Goal: Information Seeking & Learning: Learn about a topic

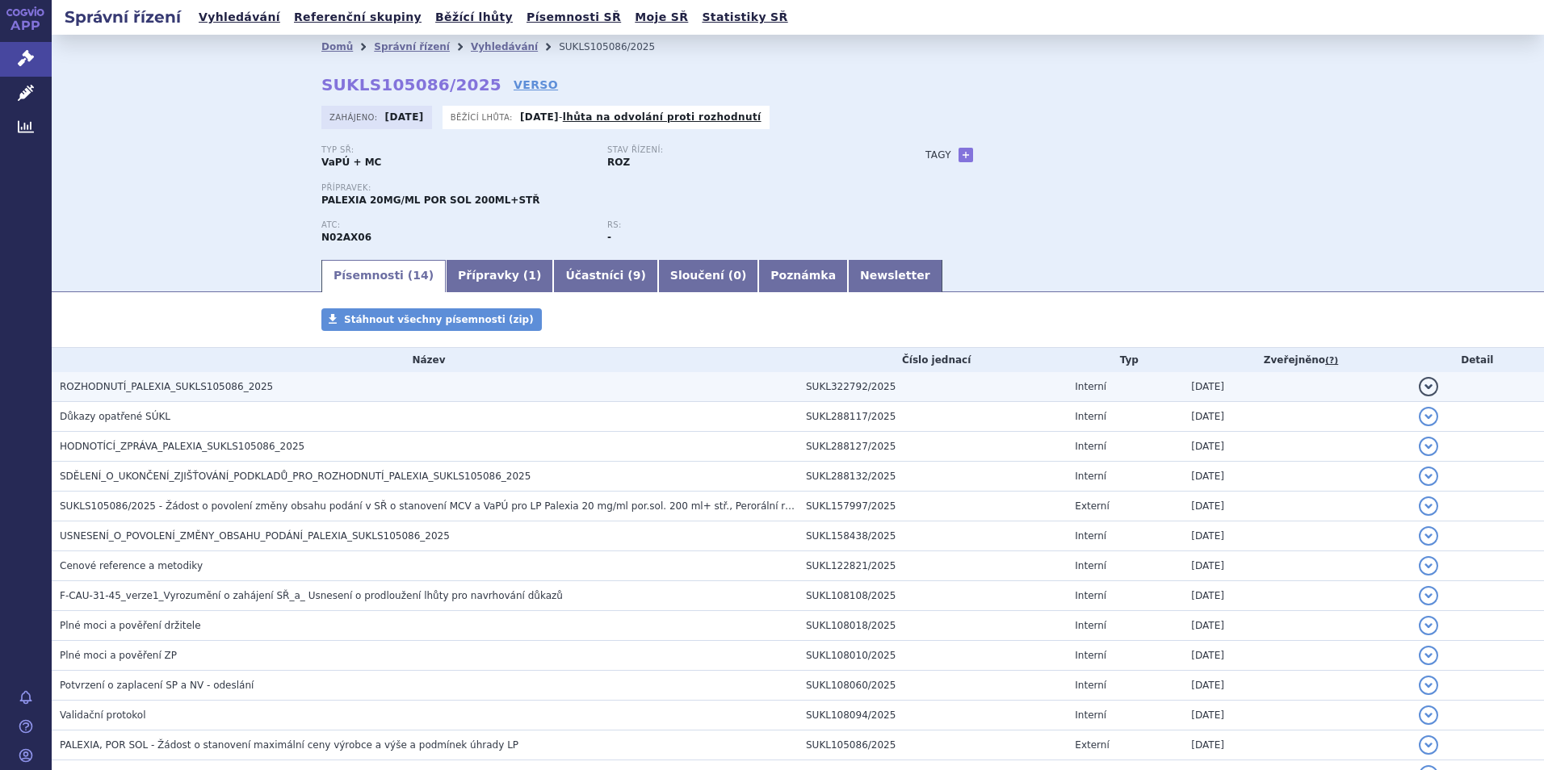
click at [184, 384] on span "ROZHODNUTÍ_PALEXIA_SUKLS105086_2025" at bounding box center [166, 386] width 213 height 11
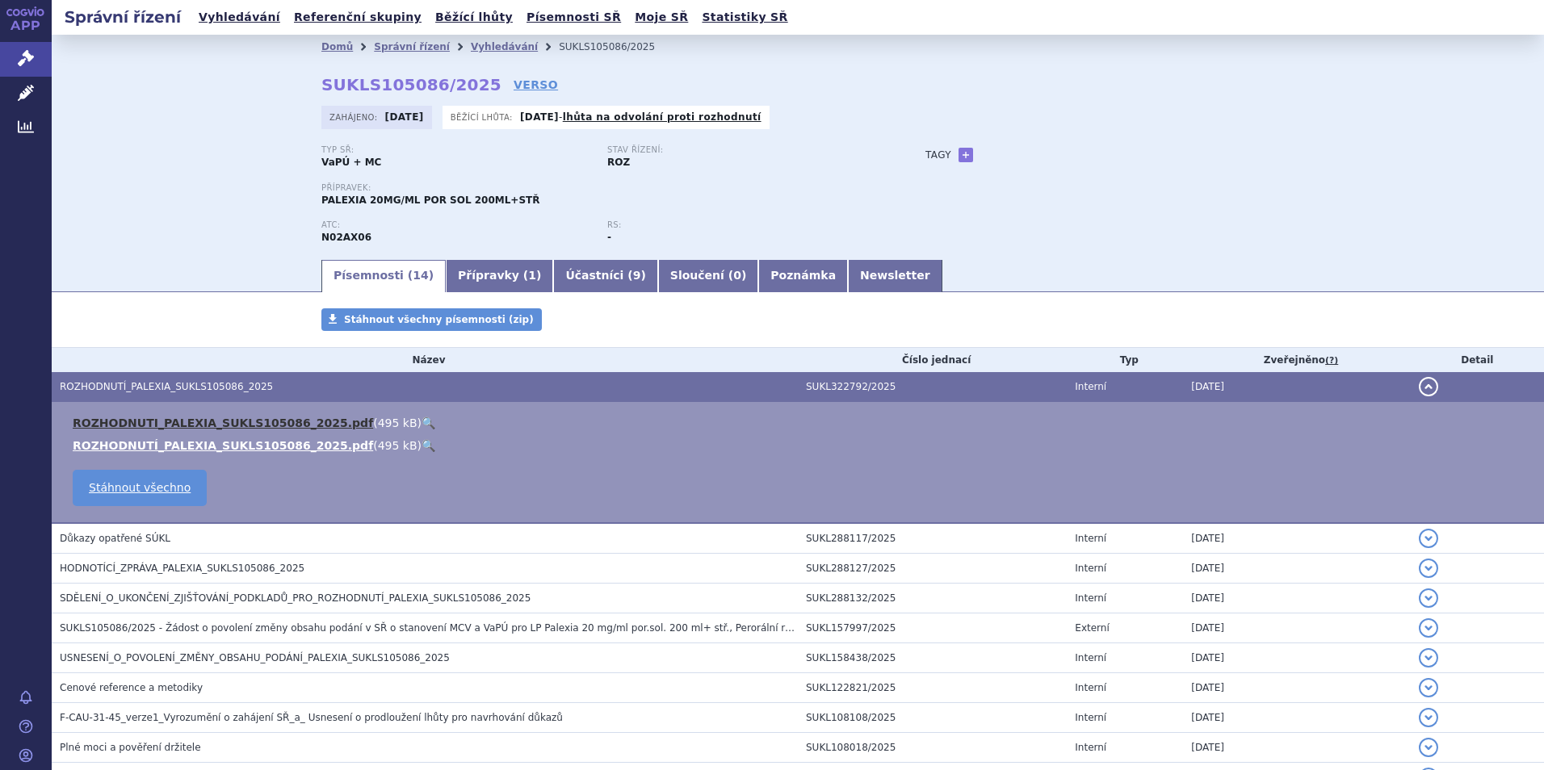
click at [226, 422] on link "ROZHODNUTI_PALEXIA_SUKLS105086_2025.pdf" at bounding box center [223, 423] width 300 height 13
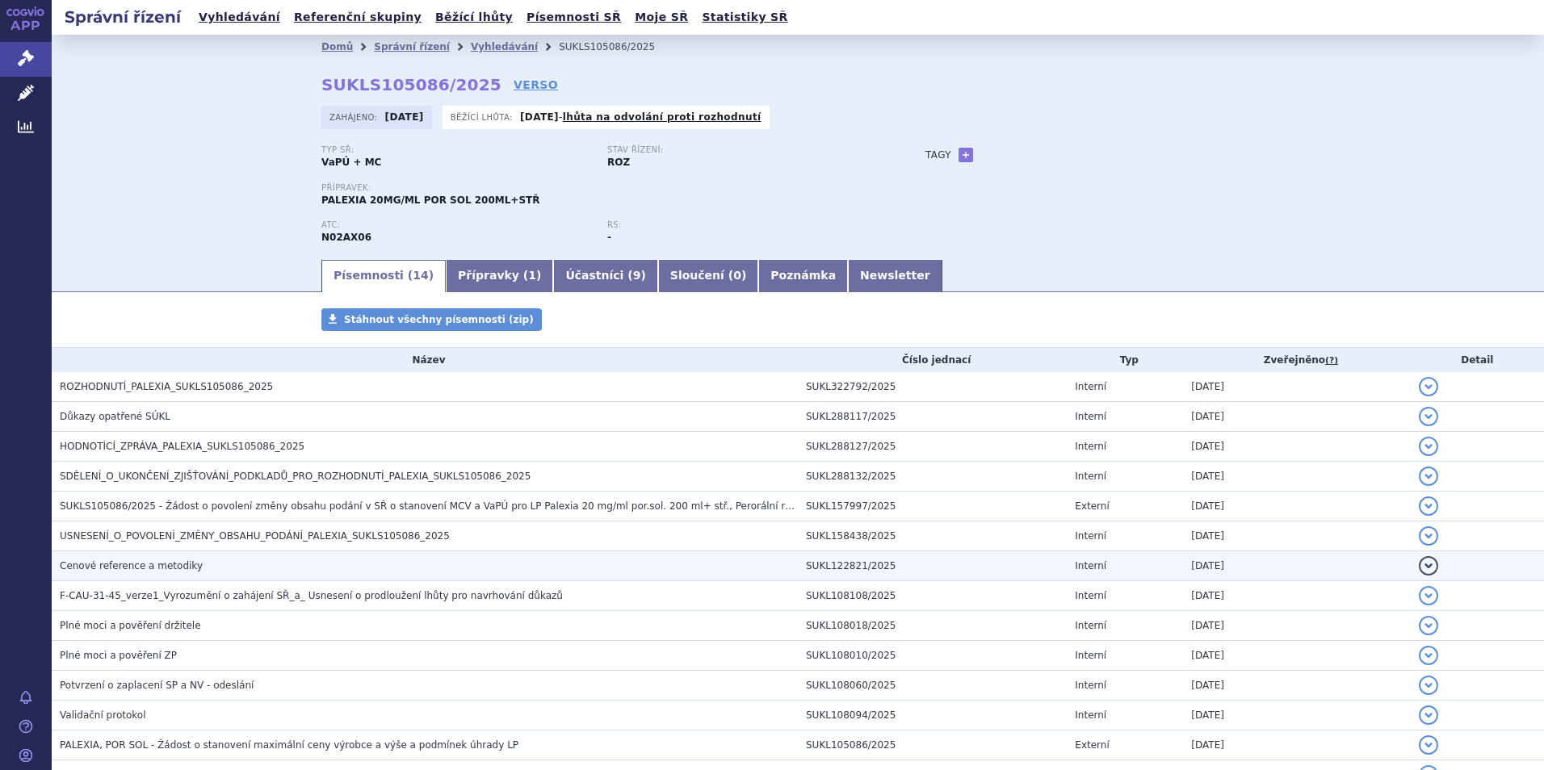
scroll to position [117, 0]
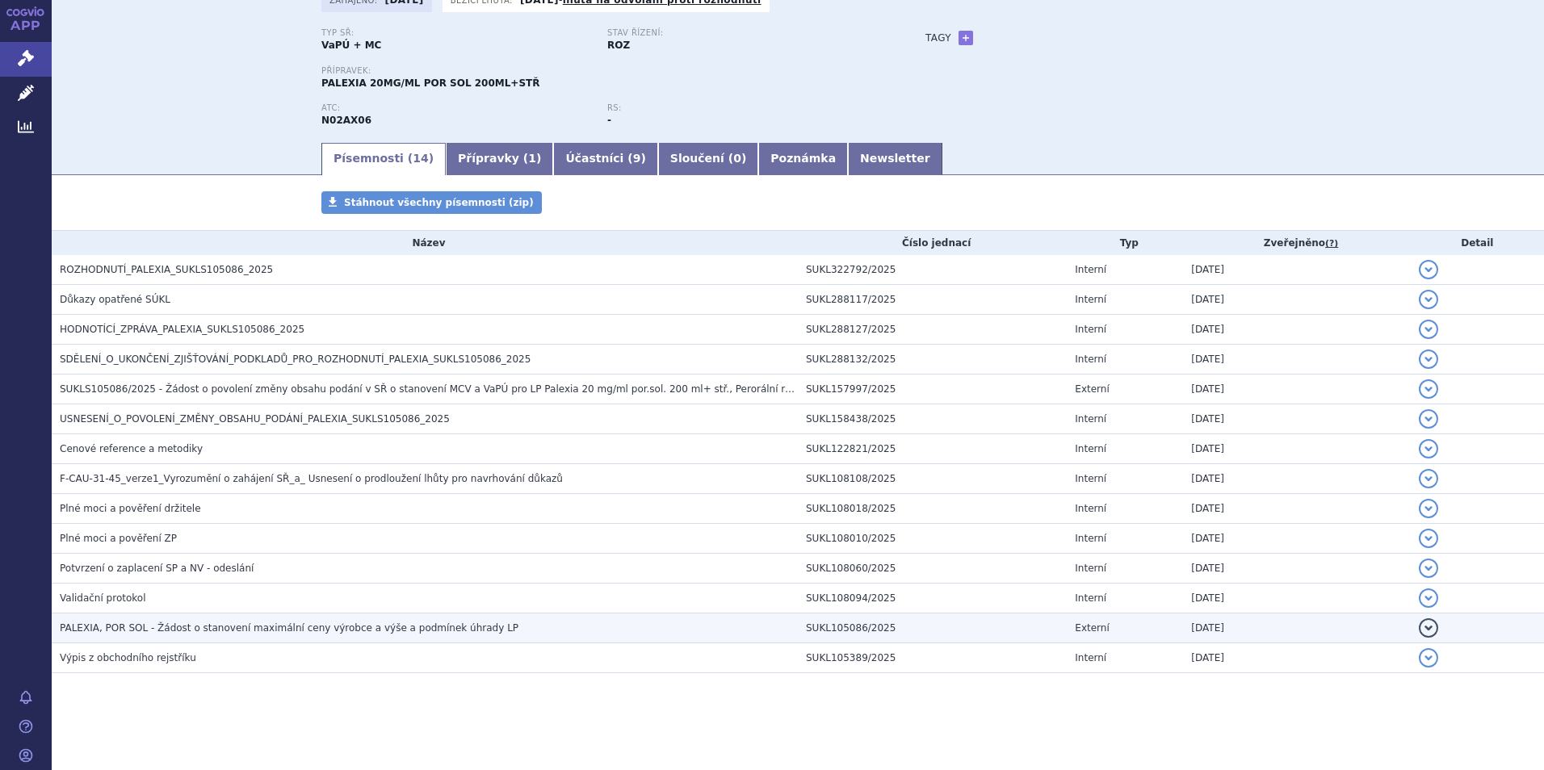
click at [277, 627] on span "PALEXIA, POR SOL - Žádost o stanovení maximální ceny výrobce a výše a podmínek …" at bounding box center [289, 628] width 459 height 11
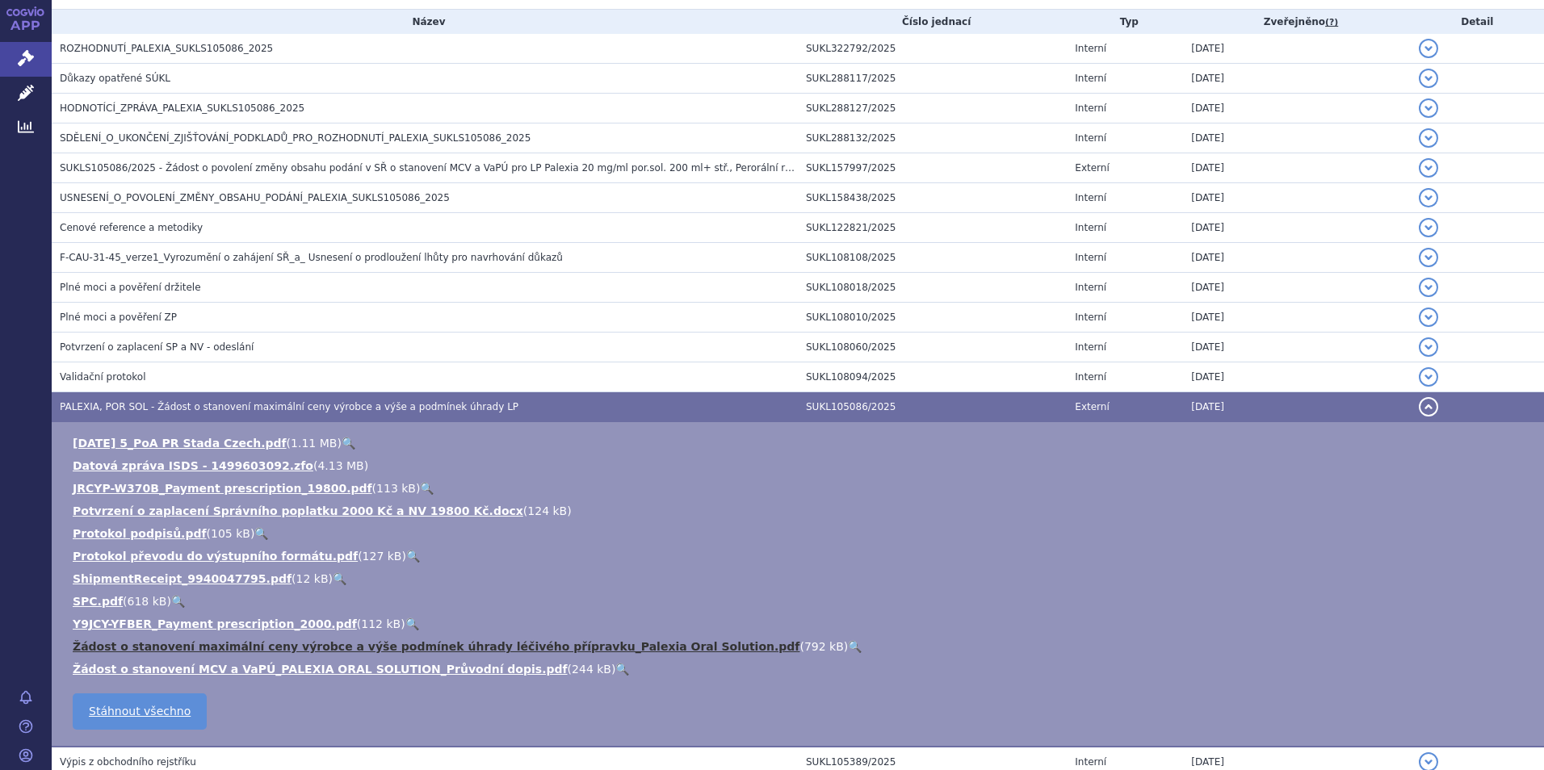
scroll to position [359, 0]
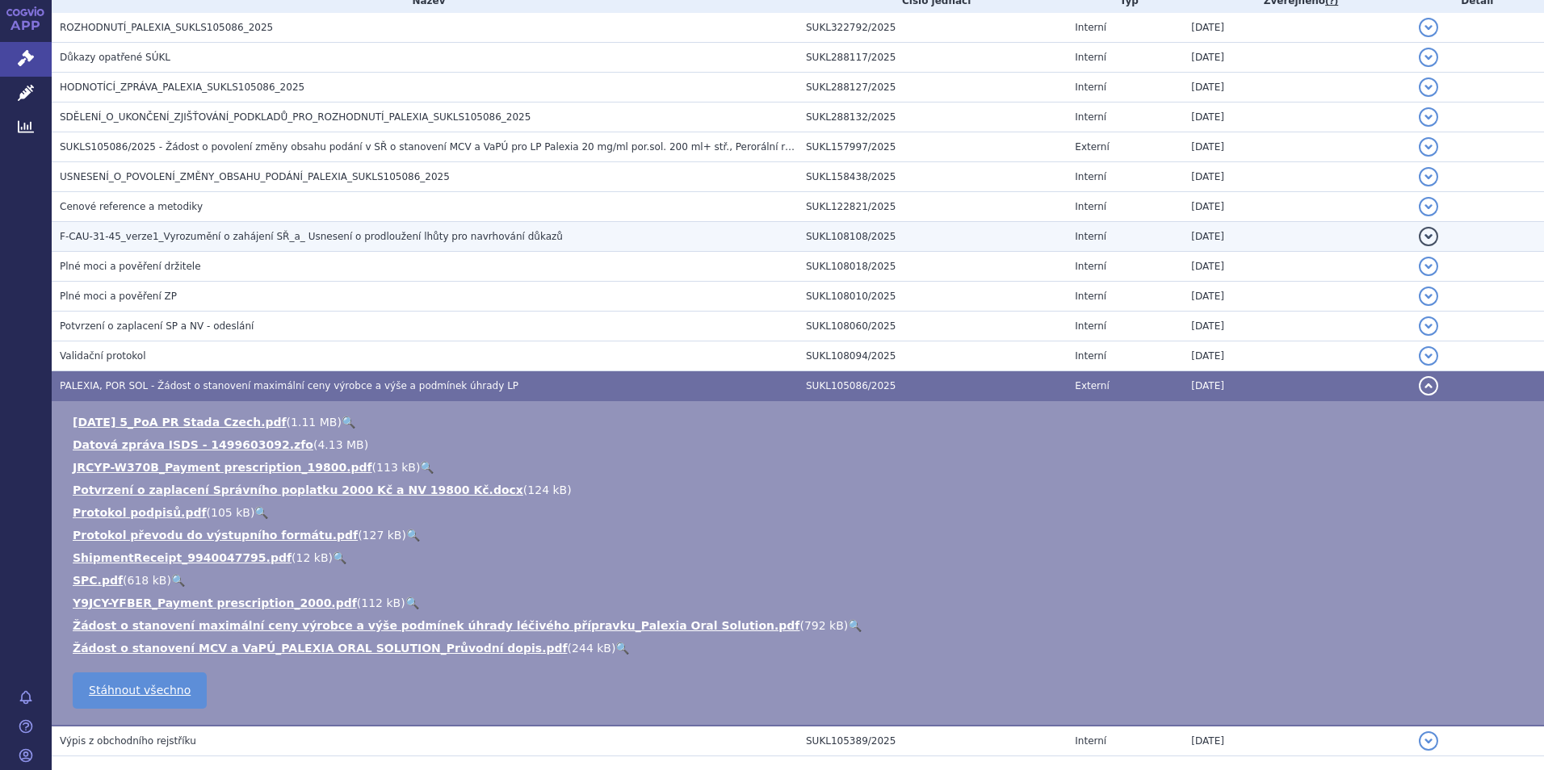
click at [199, 241] on span "F-CAU-31-45_verze1_Vyrozumění o zahájení SŘ_a_ Usnesení o prodloužení lhůty pro…" at bounding box center [311, 236] width 503 height 11
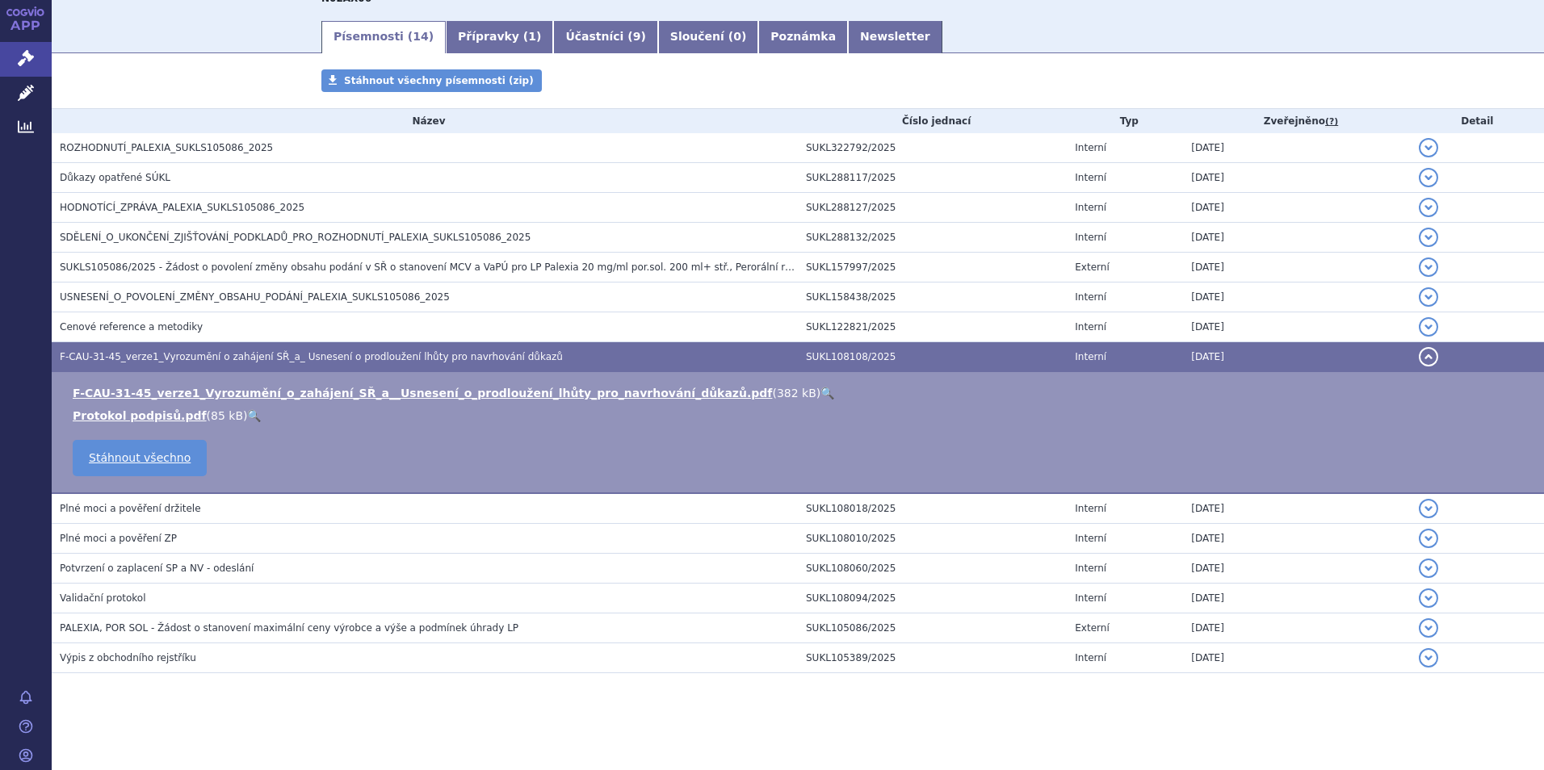
scroll to position [239, 0]
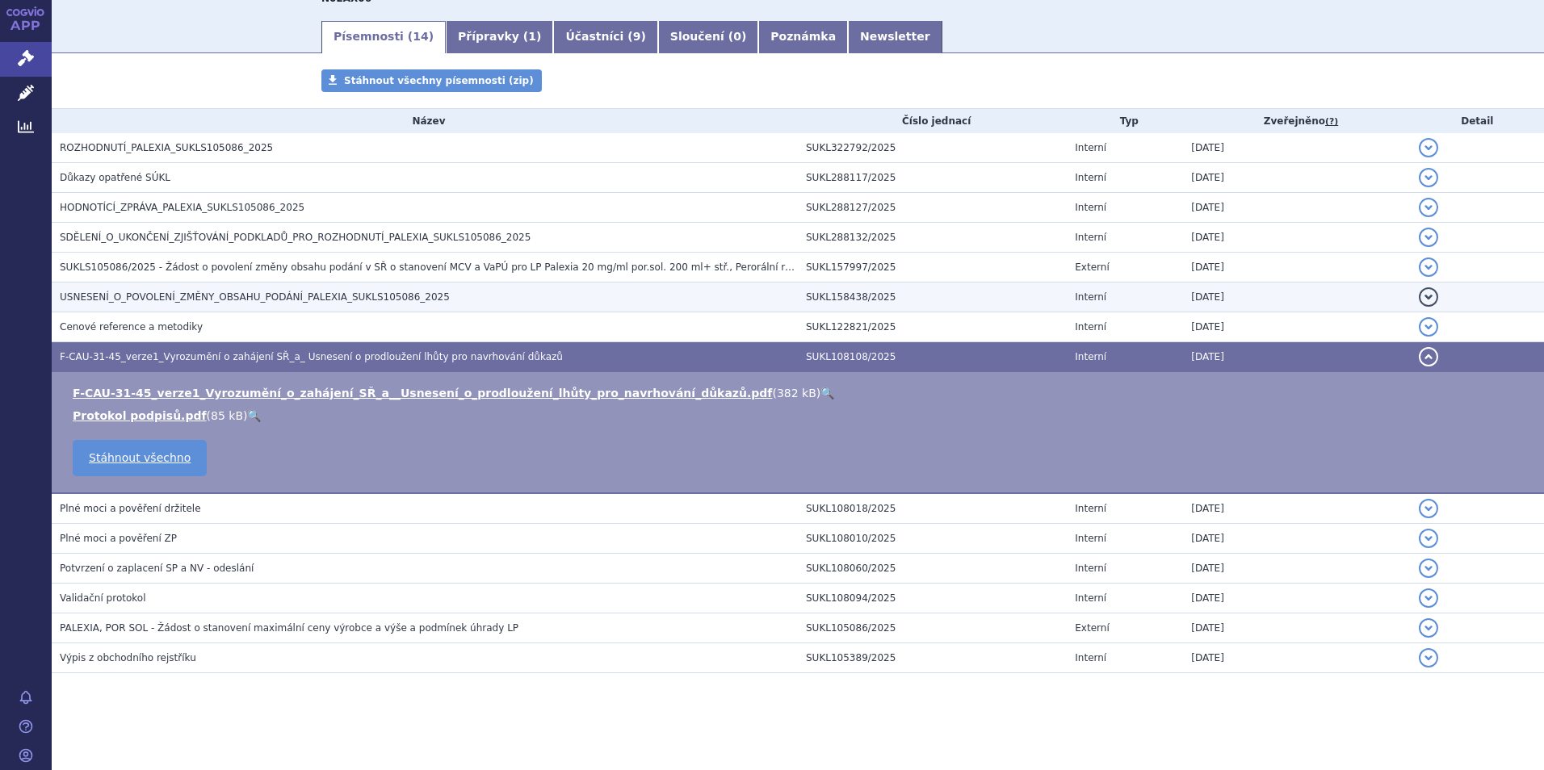
click at [146, 292] on span "USNESENÍ_O_POVOLENÍ_ZMĚNY_OBSAHU_PODÁNÍ_PALEXIA_SUKLS105086_2025" at bounding box center [255, 297] width 390 height 11
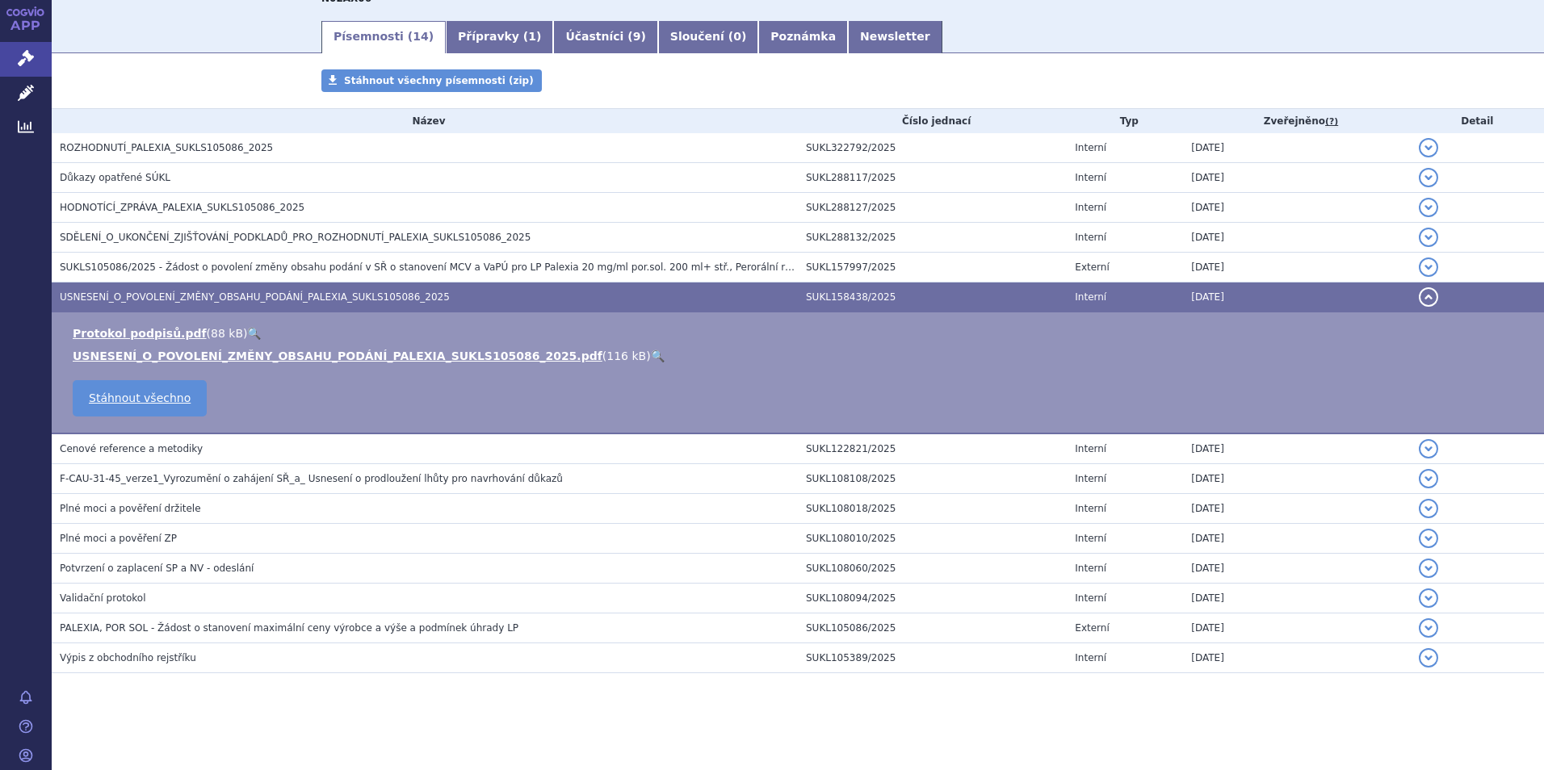
click at [156, 267] on span "SUKLS105086/2025 - Žádost o povolení změny obsahu podání v SŘ o stanovení MCV a…" at bounding box center [436, 267] width 752 height 11
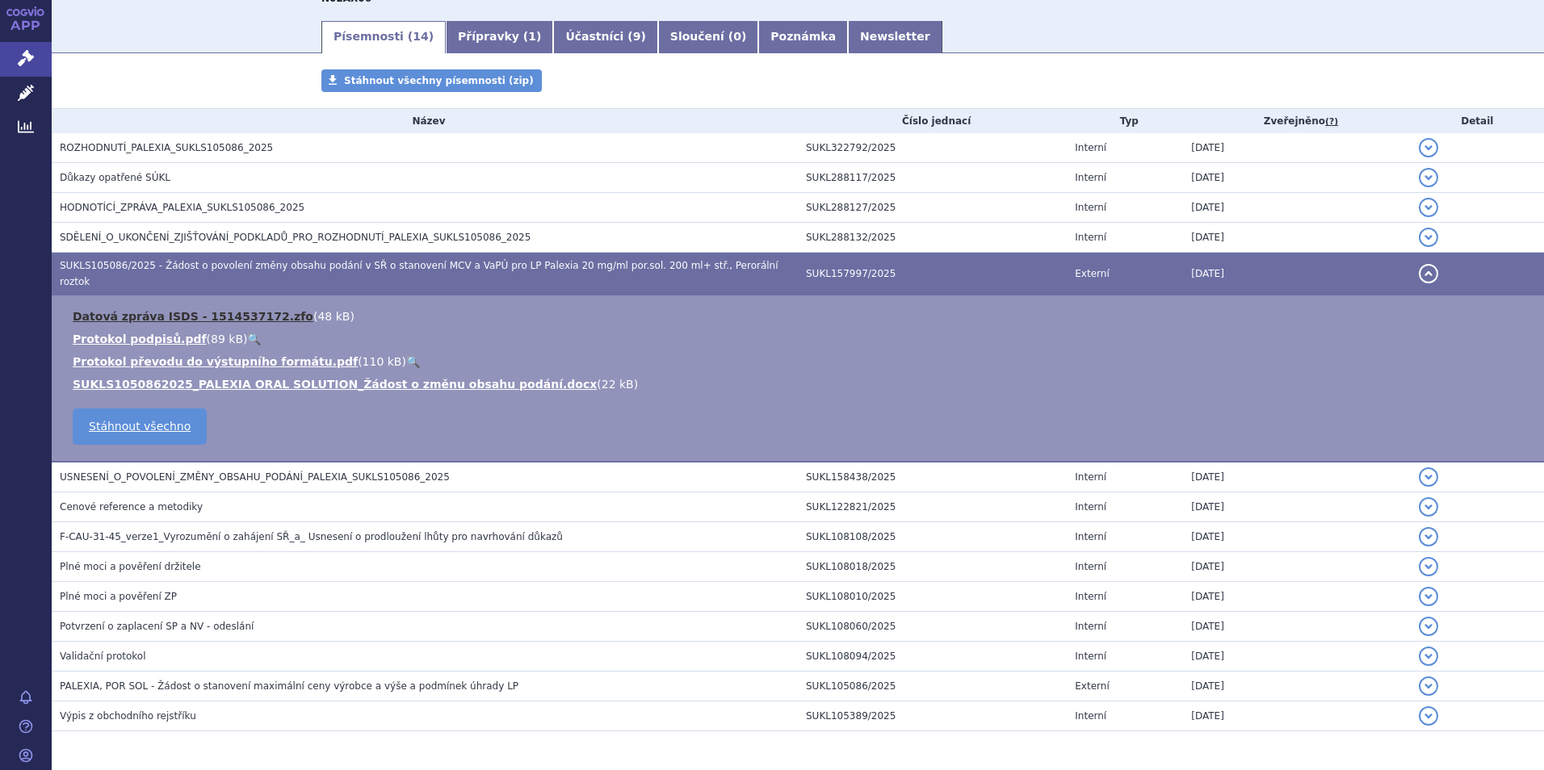
scroll to position [284, 0]
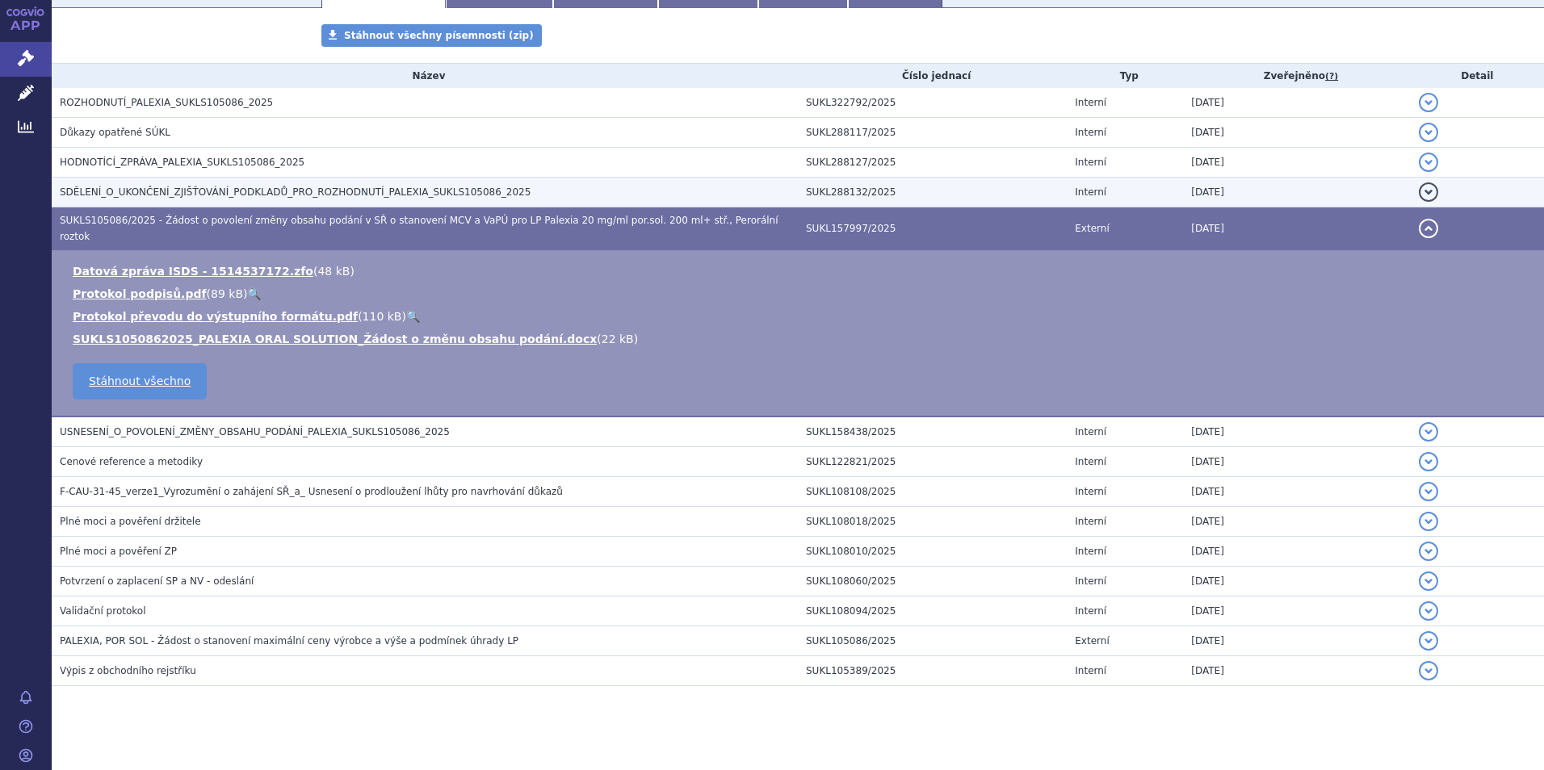
click at [157, 196] on span "SDĚLENÍ_O_UKONČENÍ_ZJIŠŤOVÁNÍ_PODKLADŮ_PRO_ROZHODNUTÍ_PALEXIA_SUKLS105086_2025" at bounding box center [295, 192] width 471 height 11
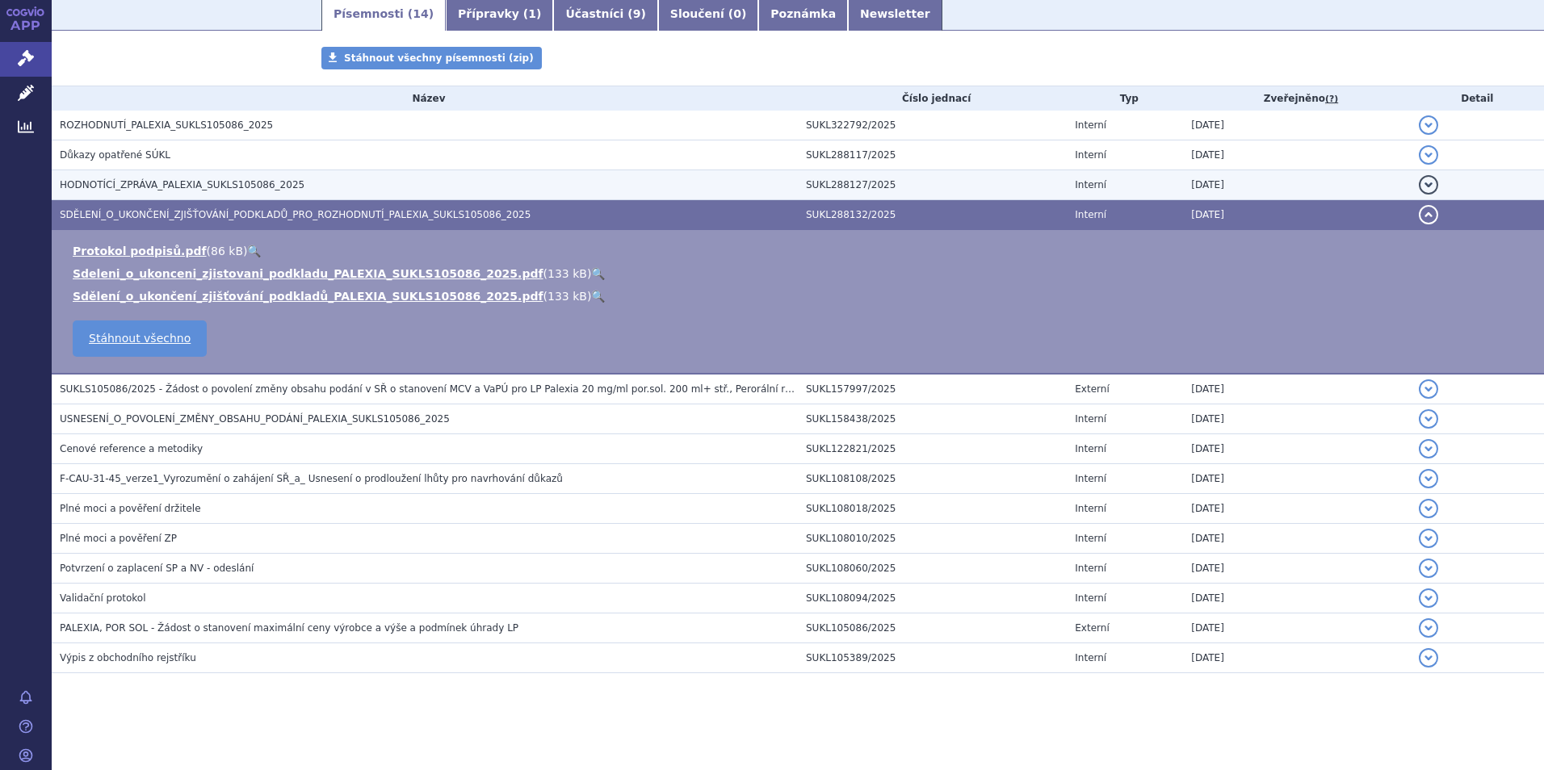
click at [157, 180] on span "HODNOTÍCÍ_ZPRÁVA_PALEXIA_SUKLS105086_2025" at bounding box center [182, 184] width 245 height 11
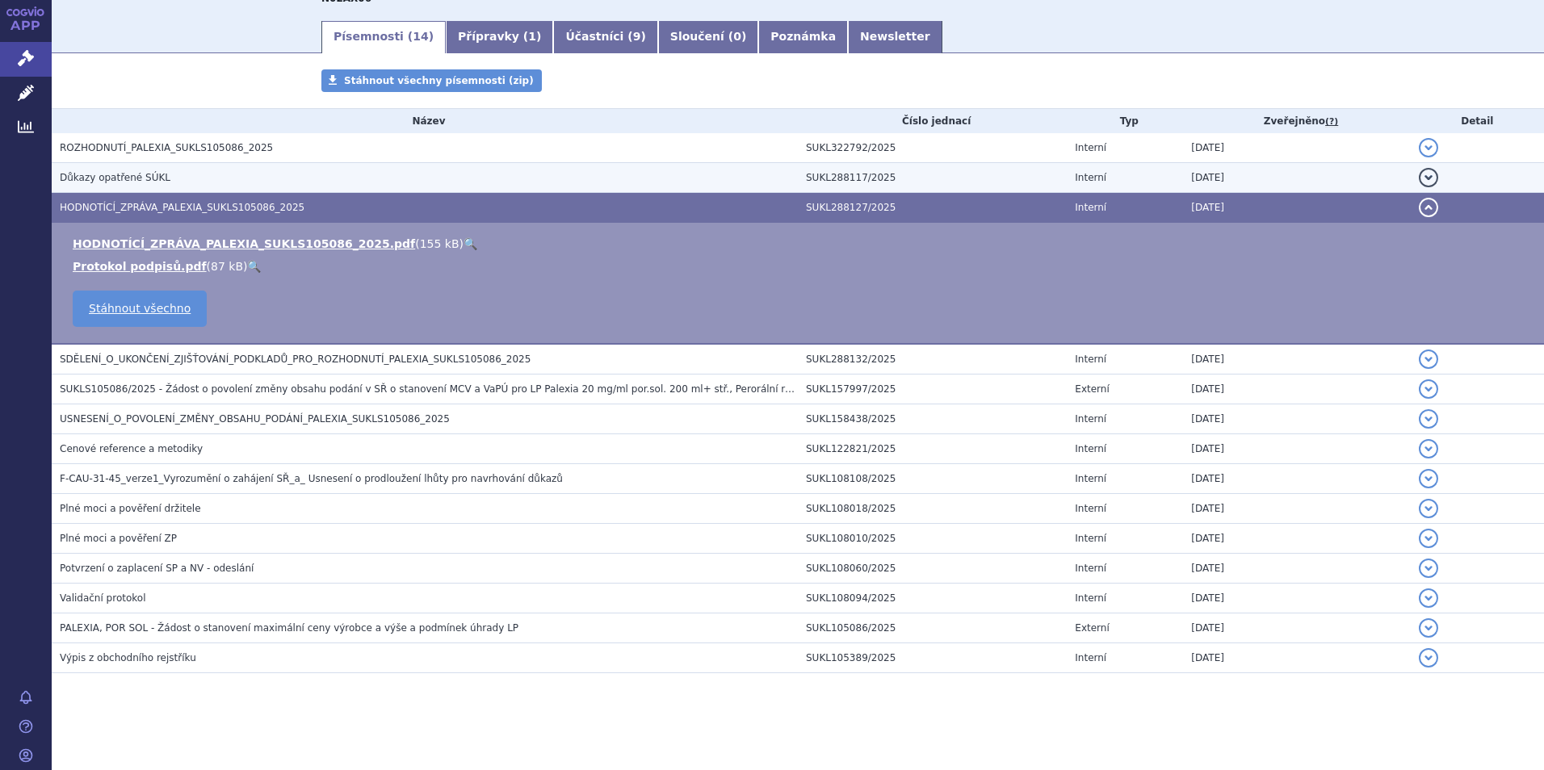
click at [152, 173] on span "Důkazy opatřené SÚKL" at bounding box center [115, 177] width 111 height 11
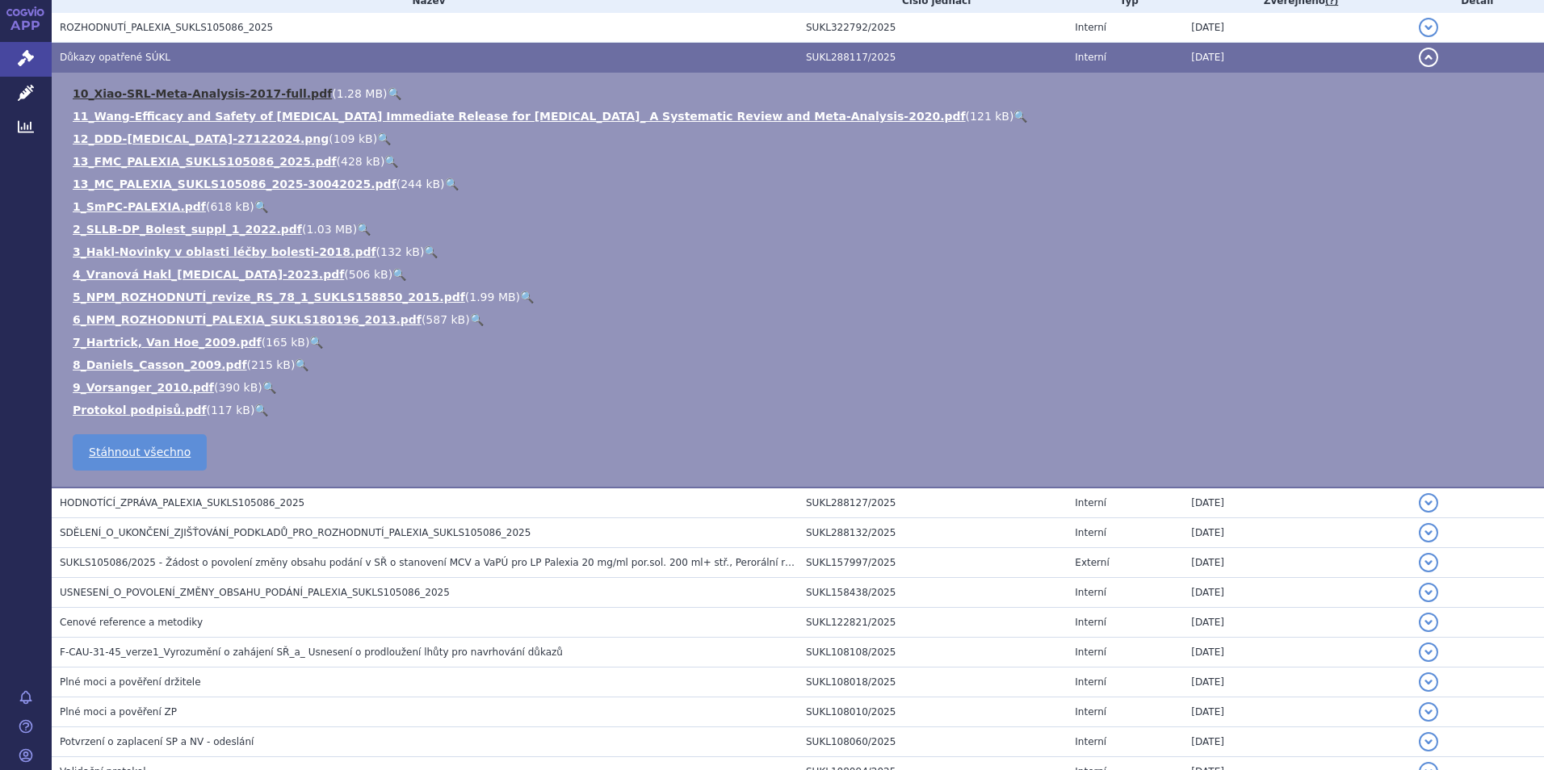
click at [205, 94] on link "10_Xiao-SRL-Meta-Analysis-2017-full.pdf" at bounding box center [202, 93] width 259 height 13
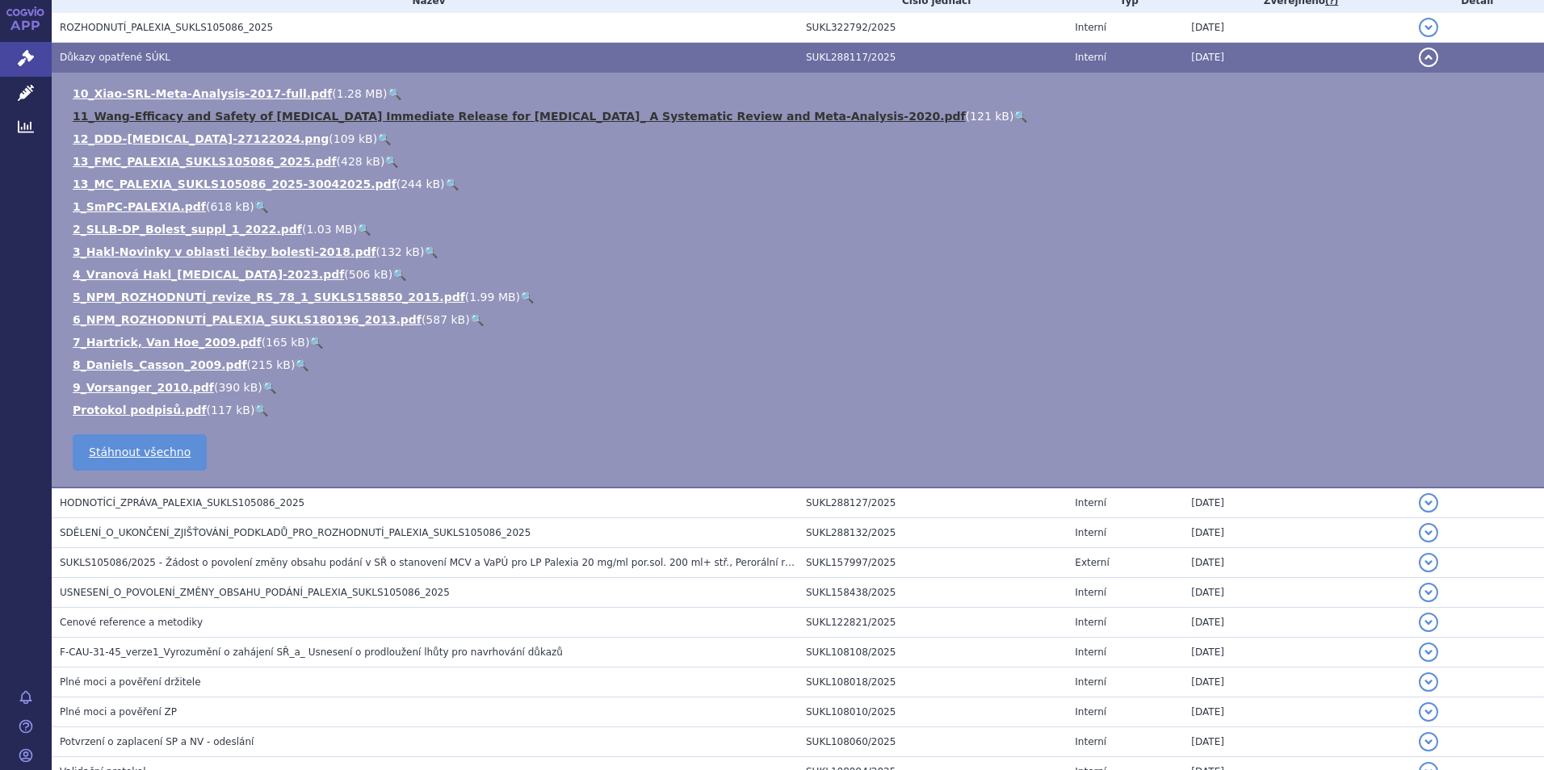
click at [227, 118] on link "11_Wang-Efficacy and Safety of [MEDICAL_DATA] Immediate Release for [MEDICAL_DA…" at bounding box center [519, 116] width 893 height 13
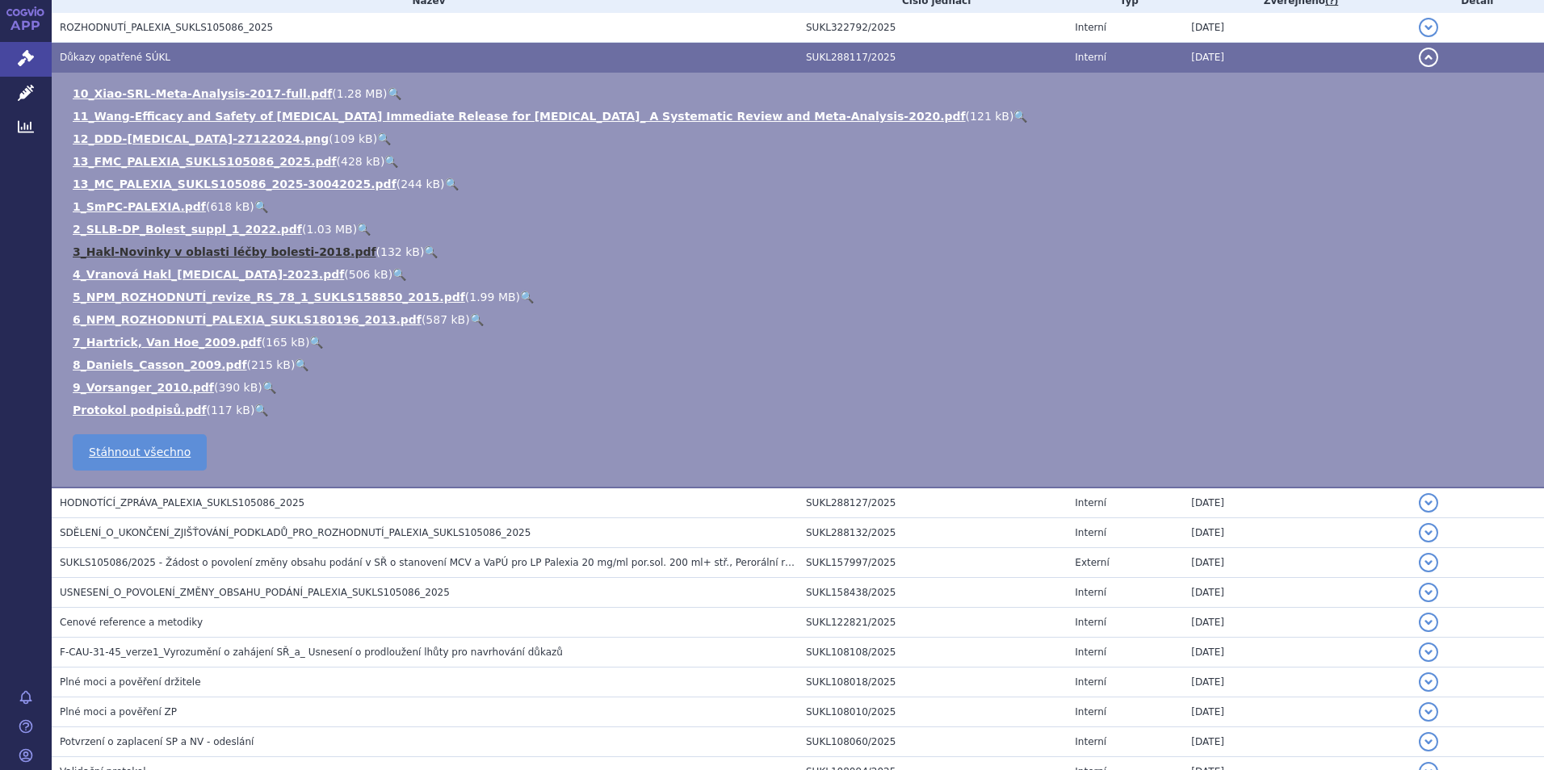
click at [167, 249] on link "3_Hakl-Novinky v oblasti léčby bolesti-2018.pdf" at bounding box center [225, 251] width 304 height 13
click at [157, 273] on link "4_Vranová Hakl_[MEDICAL_DATA]-2023.pdf" at bounding box center [208, 274] width 271 height 13
click at [145, 339] on link "7_Hartrick, Van Hoe_2009.pdf" at bounding box center [167, 342] width 189 height 13
click at [128, 362] on link "8_Daniels_Casson_2009.pdf" at bounding box center [160, 365] width 174 height 13
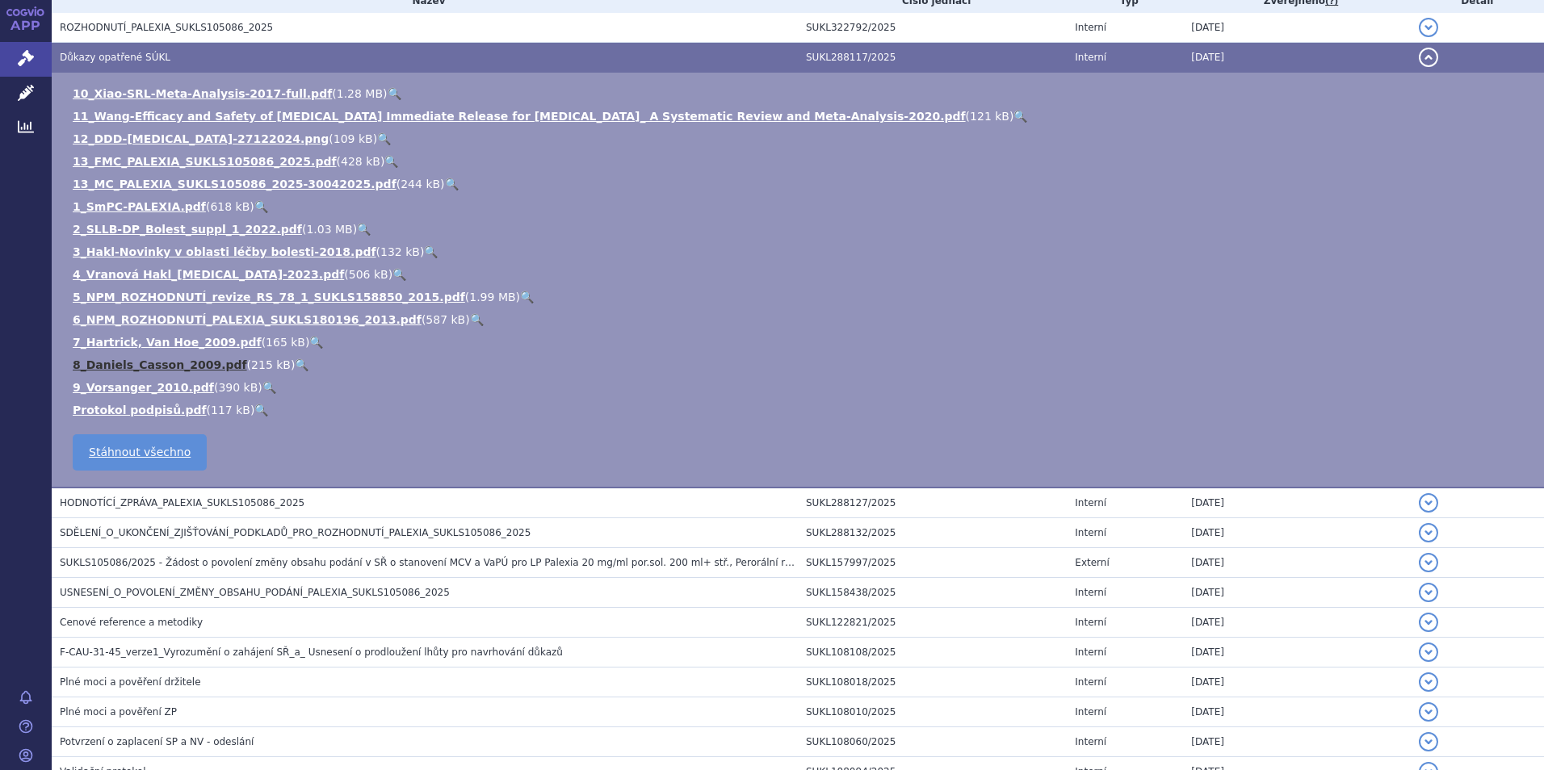
click at [128, 362] on link "8_Daniels_Casson_2009.pdf" at bounding box center [160, 365] width 174 height 13
click at [110, 386] on link "9_Vorsanger_2010.pdf" at bounding box center [143, 387] width 141 height 13
click at [152, 227] on link "2_SLLB-DP_Bolest_suppl_1_2022.pdf" at bounding box center [187, 229] width 229 height 13
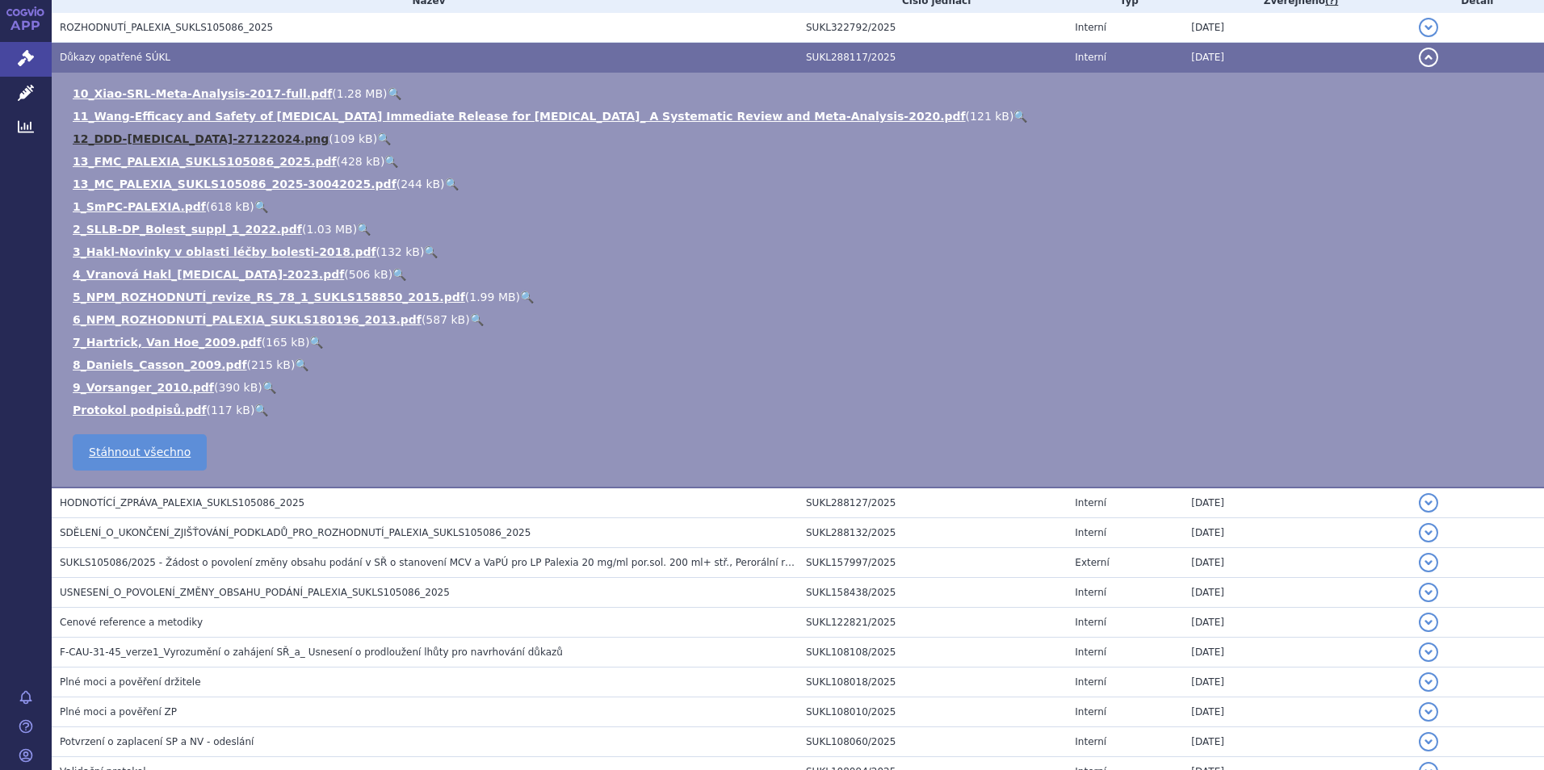
click at [144, 141] on link "12_DDD-[MEDICAL_DATA]-27122024.png" at bounding box center [201, 138] width 256 height 13
click at [145, 141] on link "12_DDD-[MEDICAL_DATA]-27122024.png" at bounding box center [201, 138] width 256 height 13
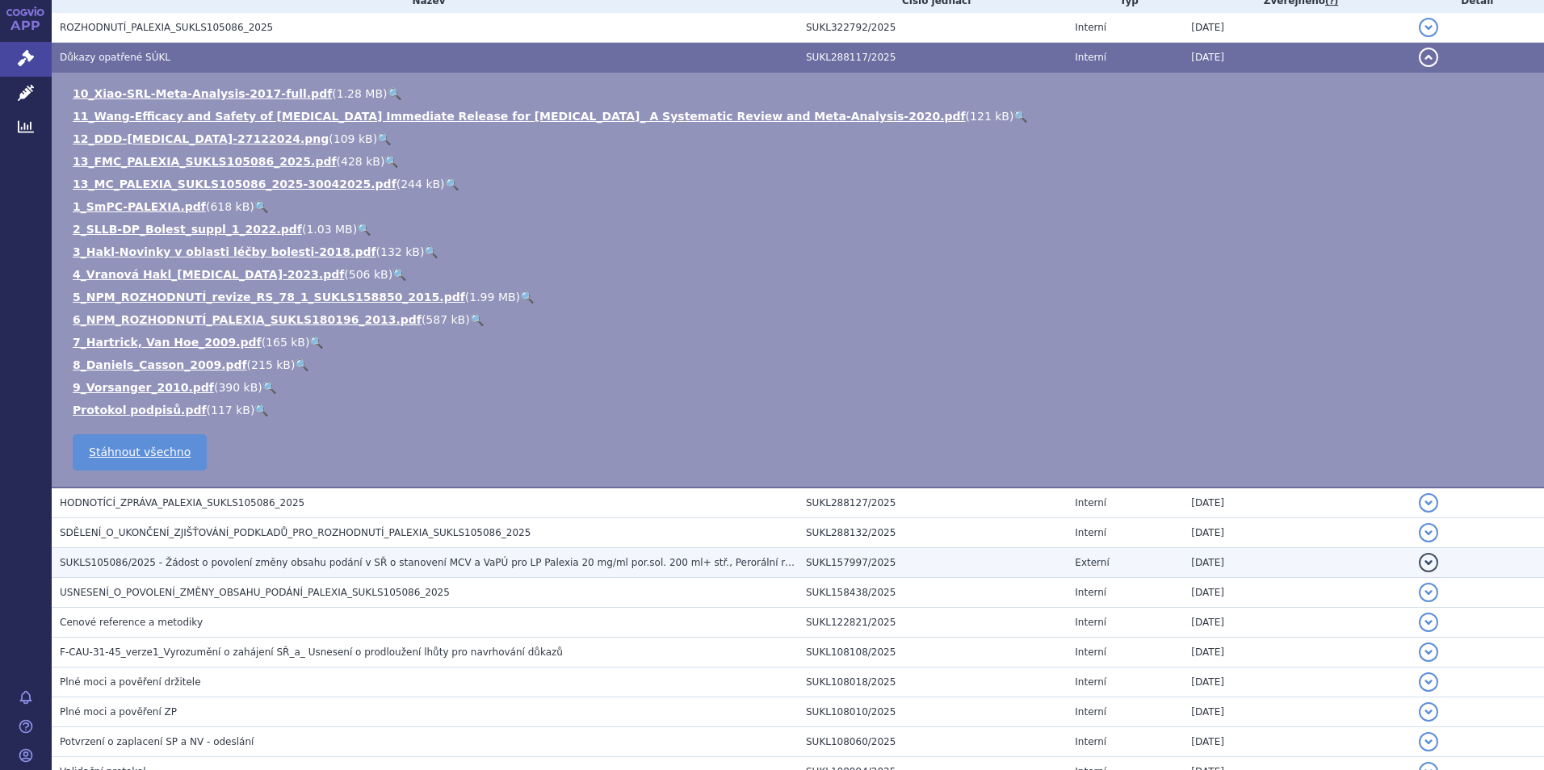
click at [202, 562] on span "SUKLS105086/2025 - Žádost o povolení změny obsahu podání v SŘ o stanovení MCV a…" at bounding box center [436, 562] width 752 height 11
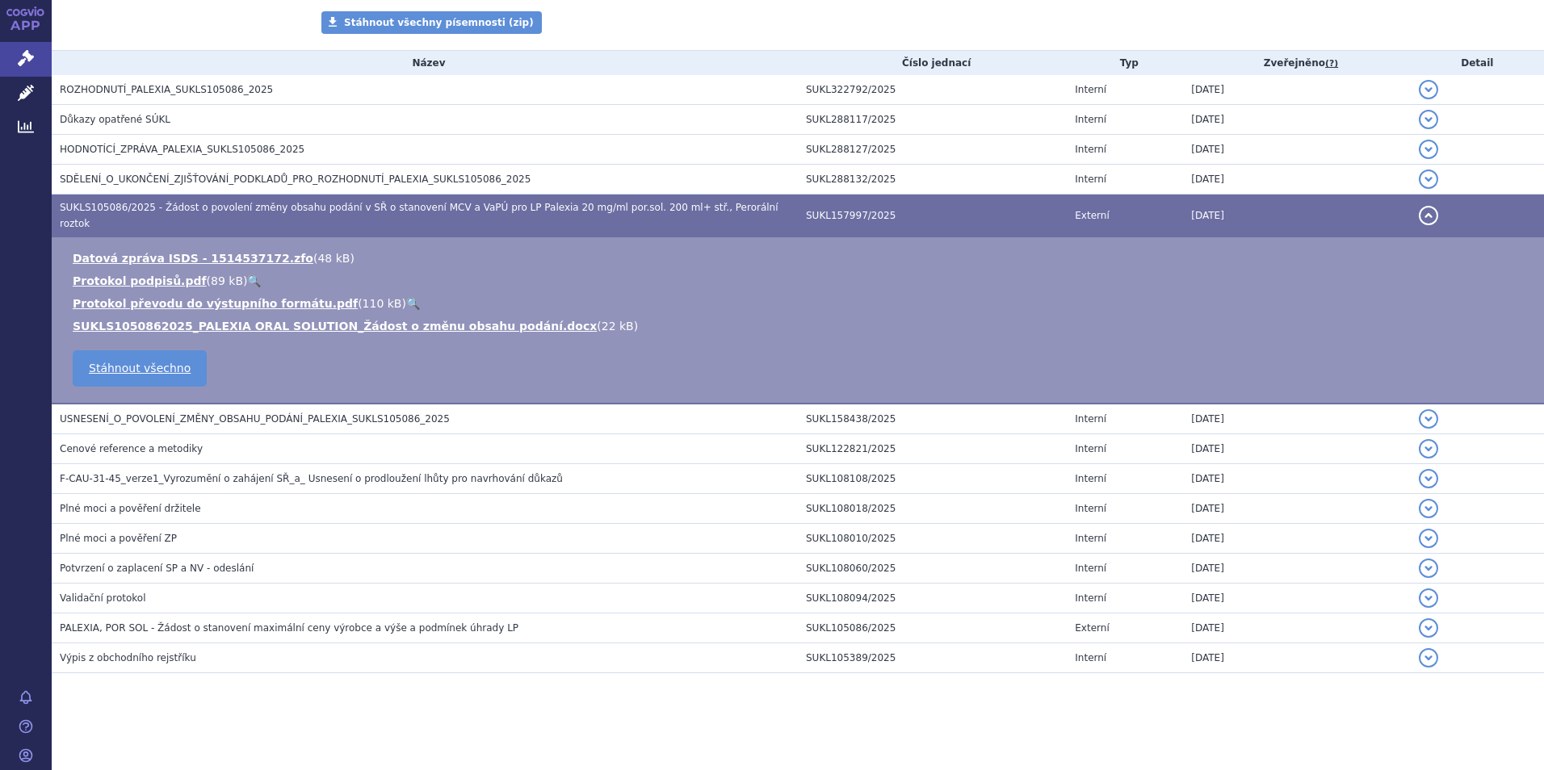
scroll to position [284, 0]
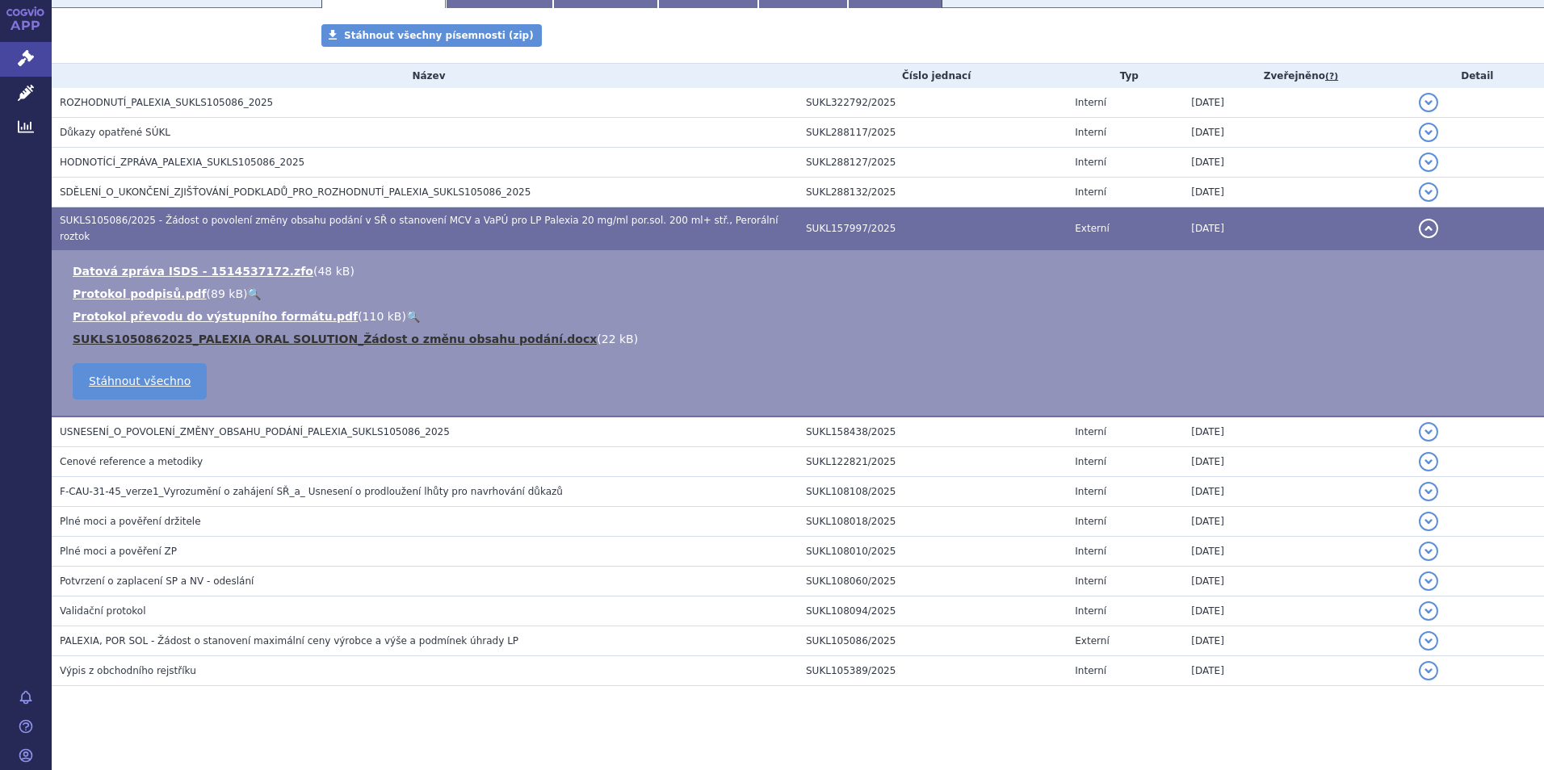
click at [300, 333] on link "SUKLS1050862025_PALEXIA ORAL SOLUTION_Žádost o změnu obsahu podání.docx" at bounding box center [335, 339] width 524 height 13
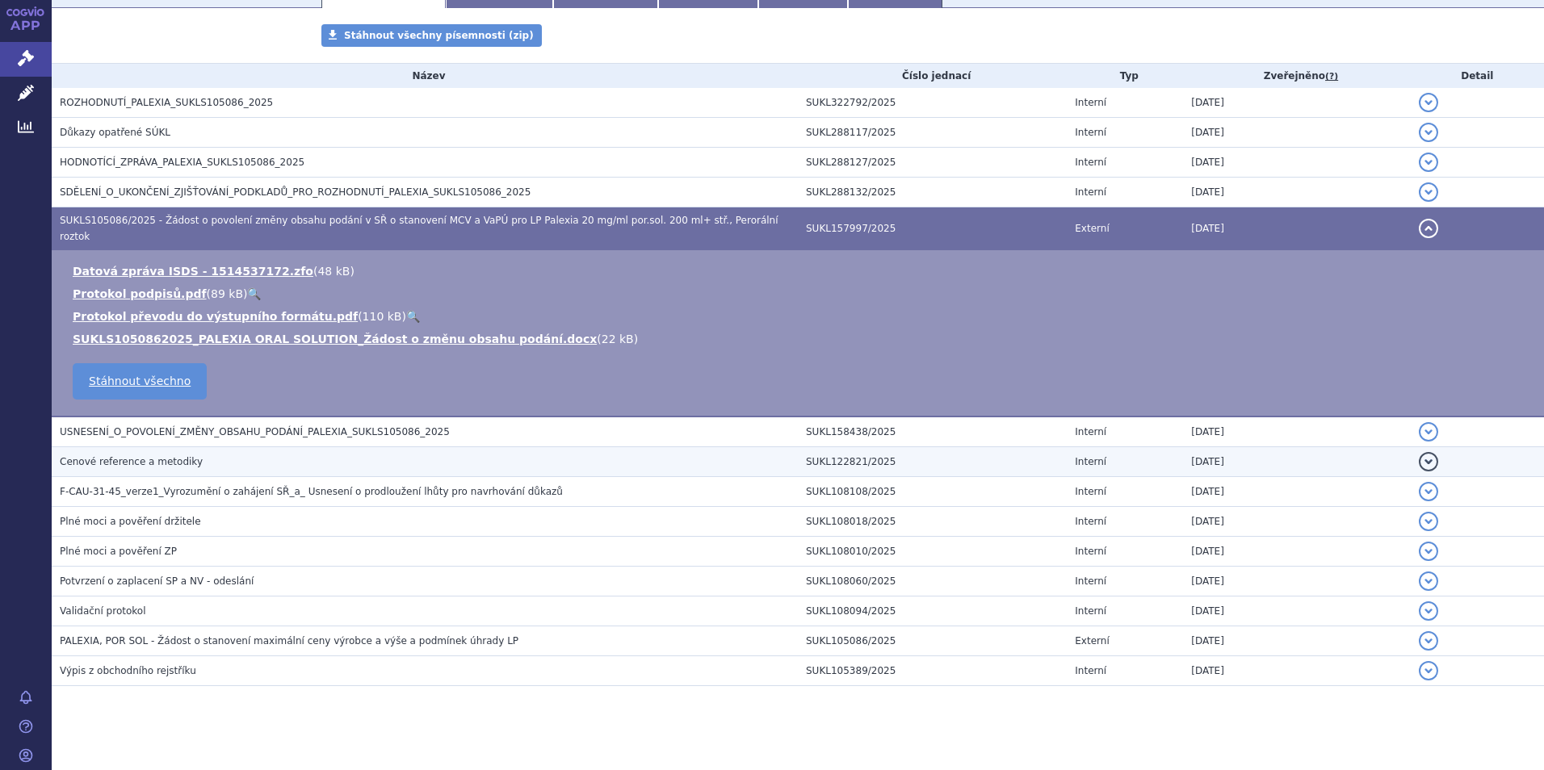
click at [132, 456] on span "Cenové reference a metodiky" at bounding box center [131, 461] width 143 height 11
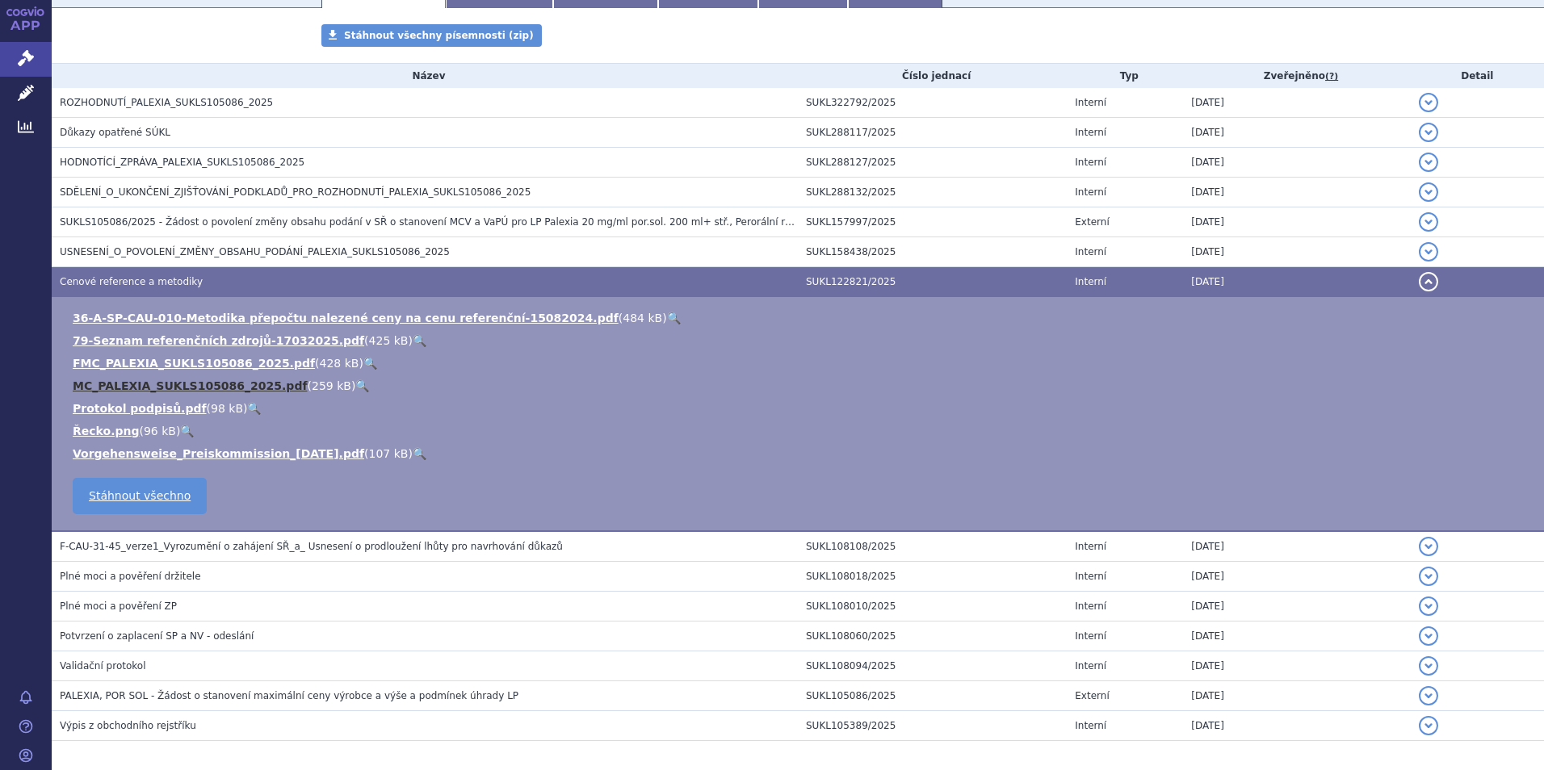
click at [175, 386] on link "MC_PALEXIA_SUKLS105086_2025.pdf" at bounding box center [190, 386] width 235 height 13
click at [115, 362] on link "FMC_PALEXIA_SUKLS105086_2025.pdf" at bounding box center [194, 363] width 242 height 13
